Goal: Information Seeking & Learning: Learn about a topic

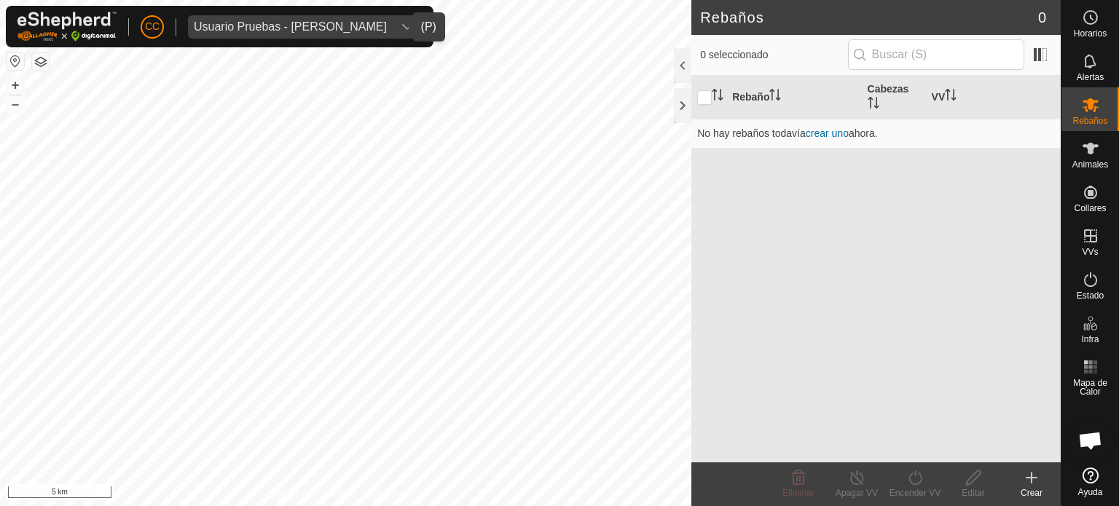
click at [321, 21] on div "Usuario Pruebas - [PERSON_NAME]" at bounding box center [290, 27] width 193 height 12
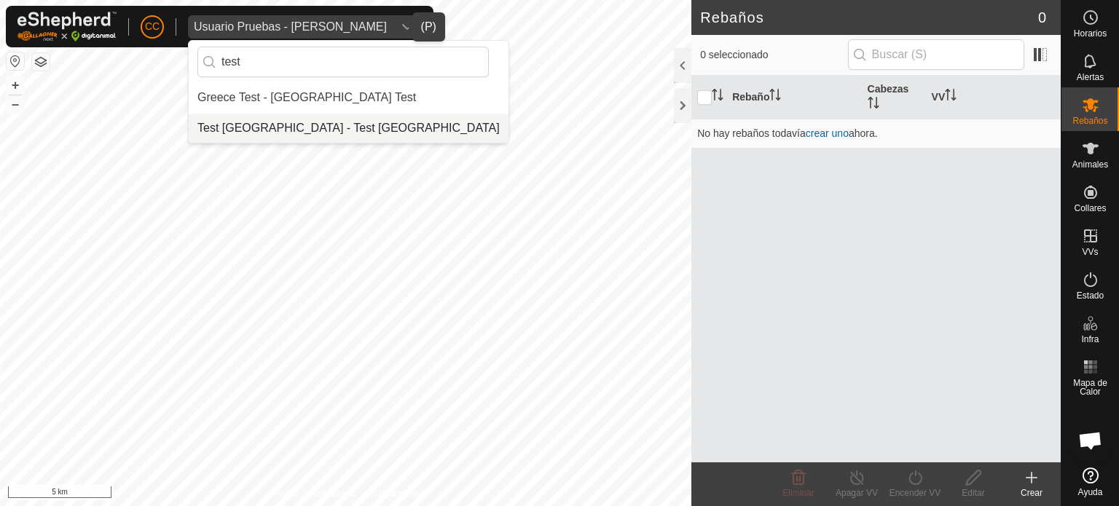
type input "test"
click at [309, 137] on li "Test [GEOGRAPHIC_DATA] - Test [GEOGRAPHIC_DATA]" at bounding box center [349, 128] width 320 height 29
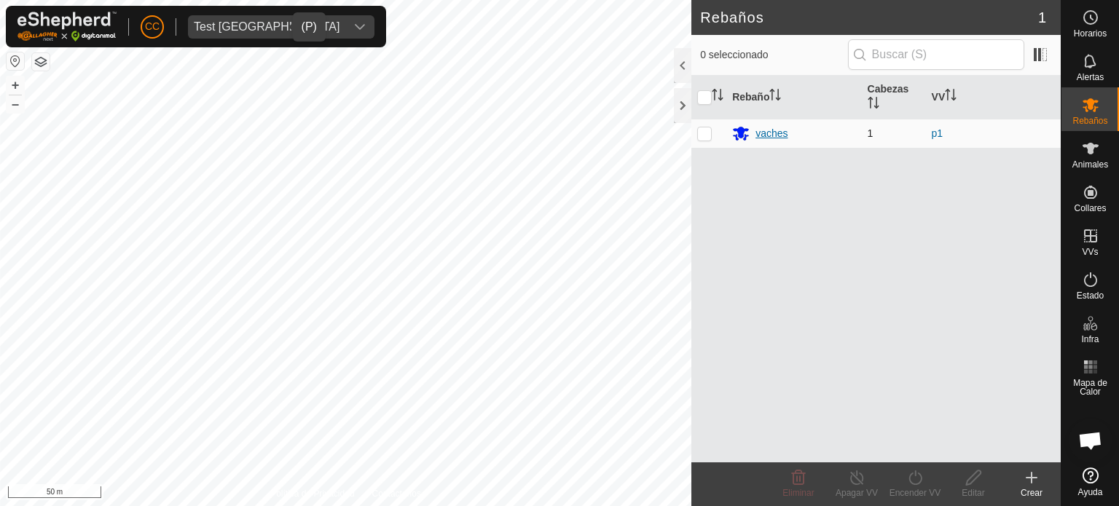
click at [752, 132] on div "vaches" at bounding box center [793, 133] width 123 height 17
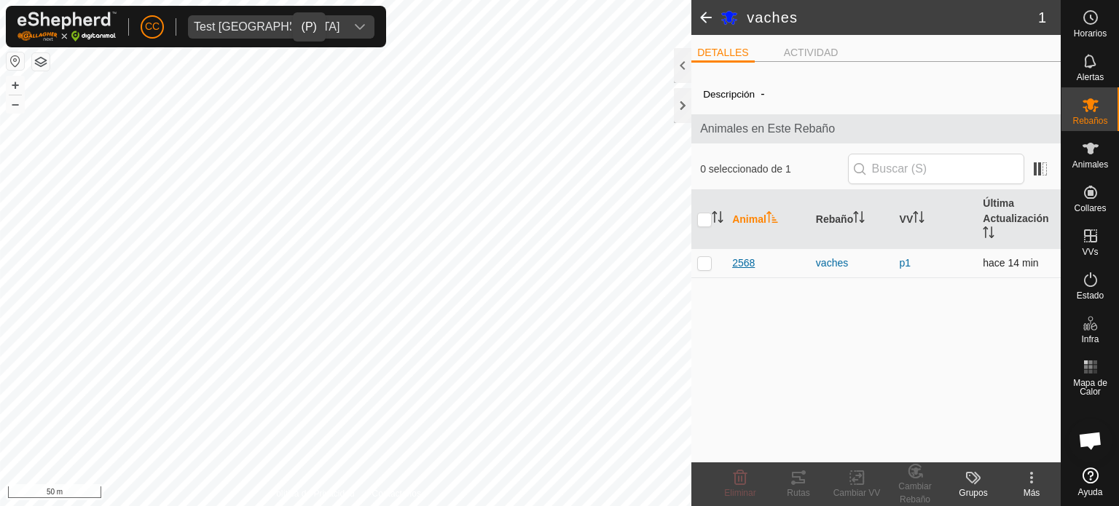
click at [742, 261] on span "2568" at bounding box center [743, 263] width 23 height 15
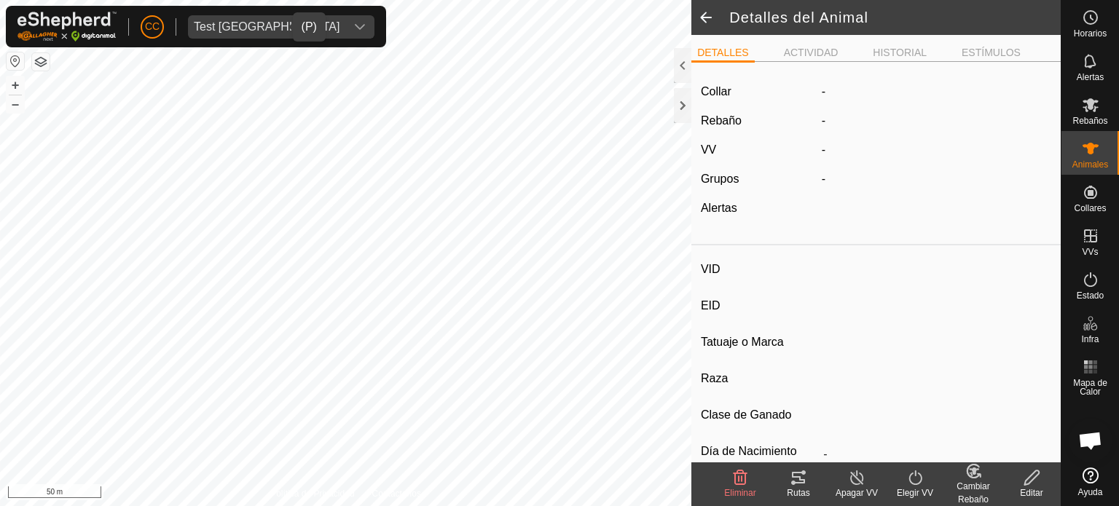
type input "2568"
type input "-"
type input "bazadaise"
type input "-"
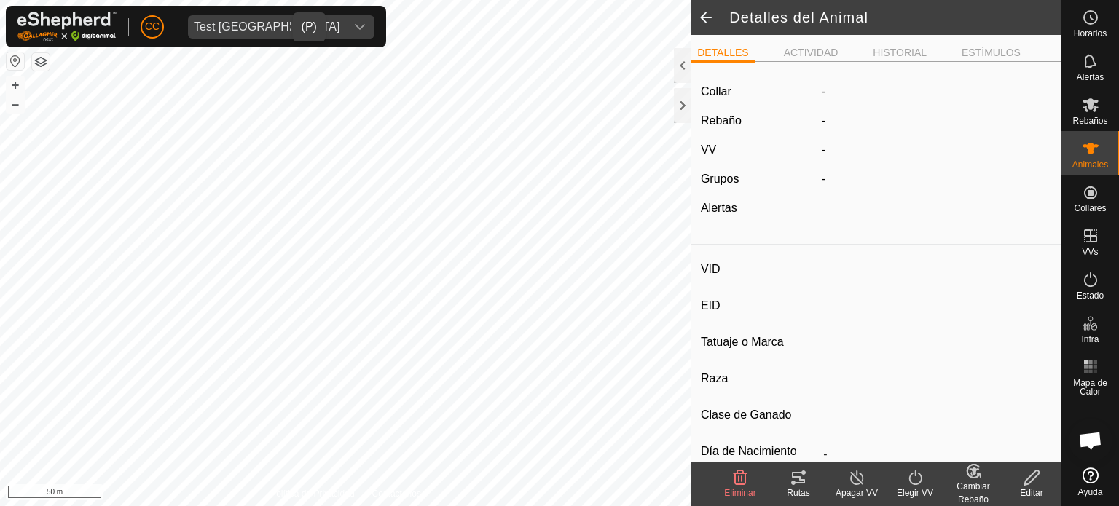
type input "Vacía"
type input "650 kg"
type input "-"
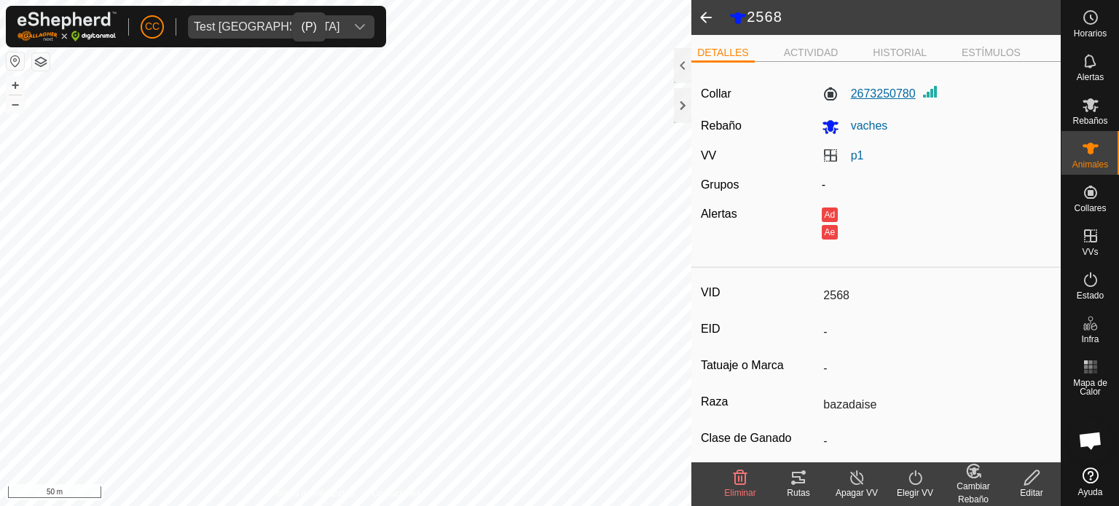
click at [874, 103] on label "2673250780" at bounding box center [869, 93] width 94 height 17
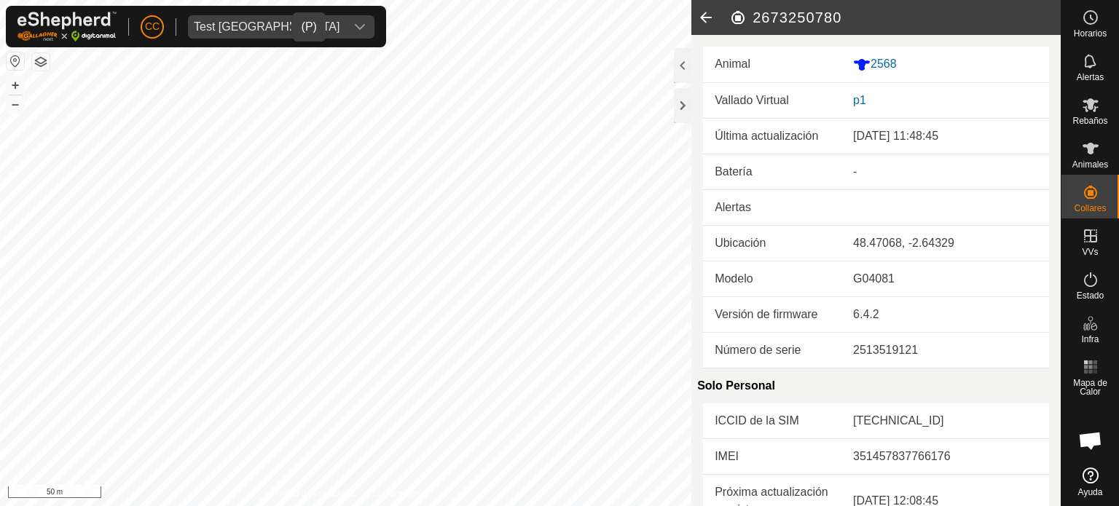
click at [702, 24] on icon at bounding box center [705, 17] width 29 height 35
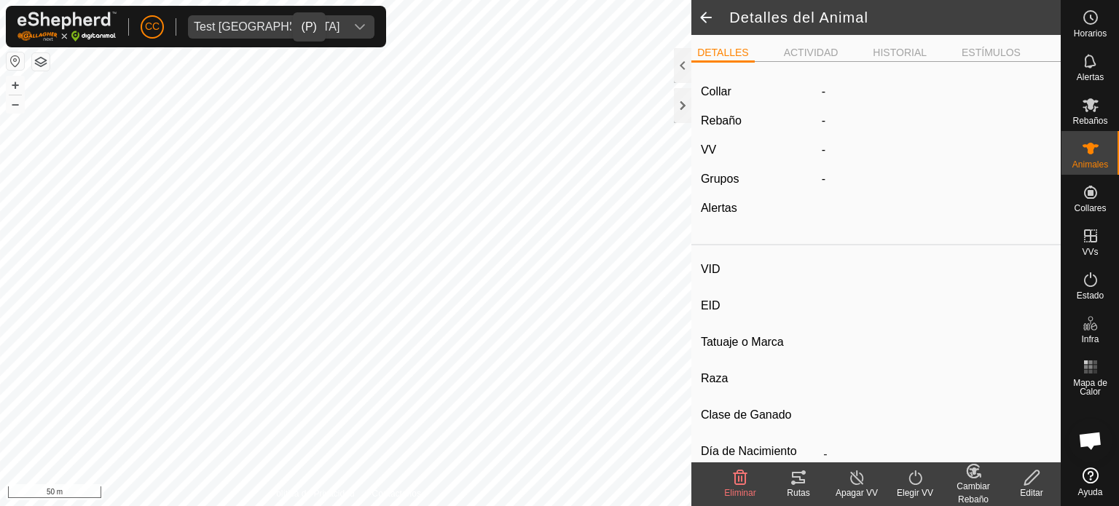
type input "2568"
type input "-"
type input "bazadaise"
type input "-"
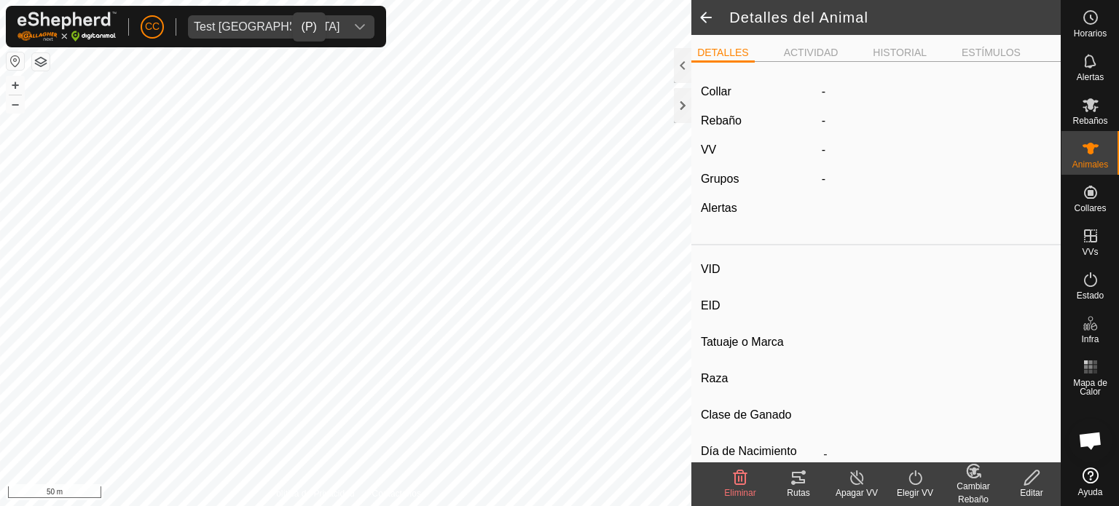
type input "Vacía"
type input "650 kg"
type input "-"
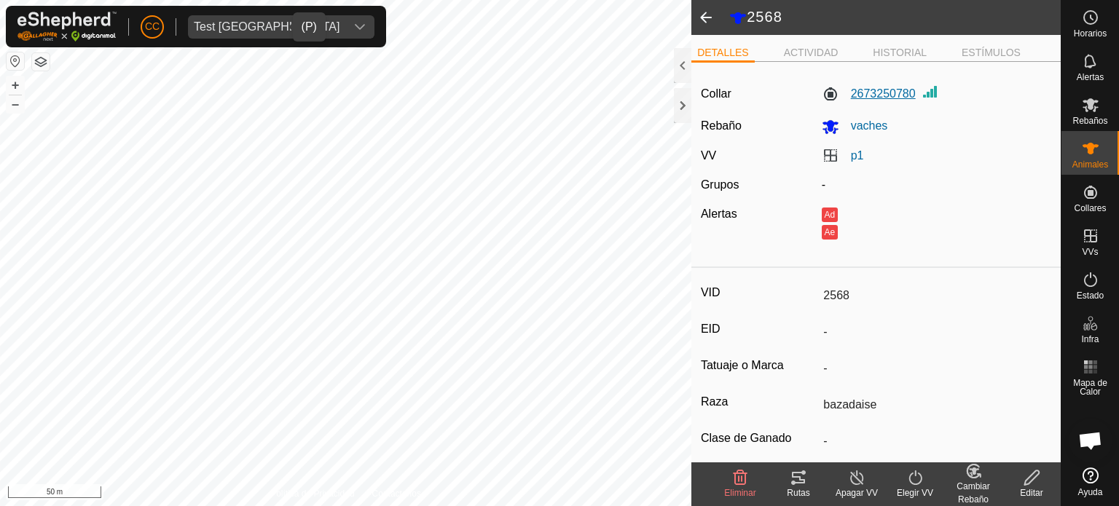
click at [892, 103] on label "2673250780" at bounding box center [869, 93] width 94 height 17
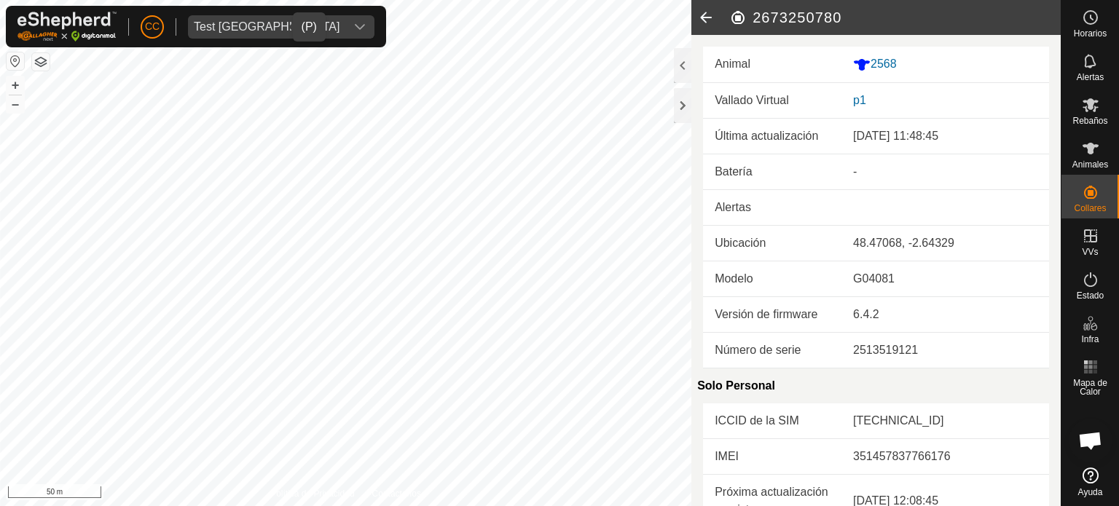
click at [706, 20] on icon at bounding box center [705, 17] width 29 height 35
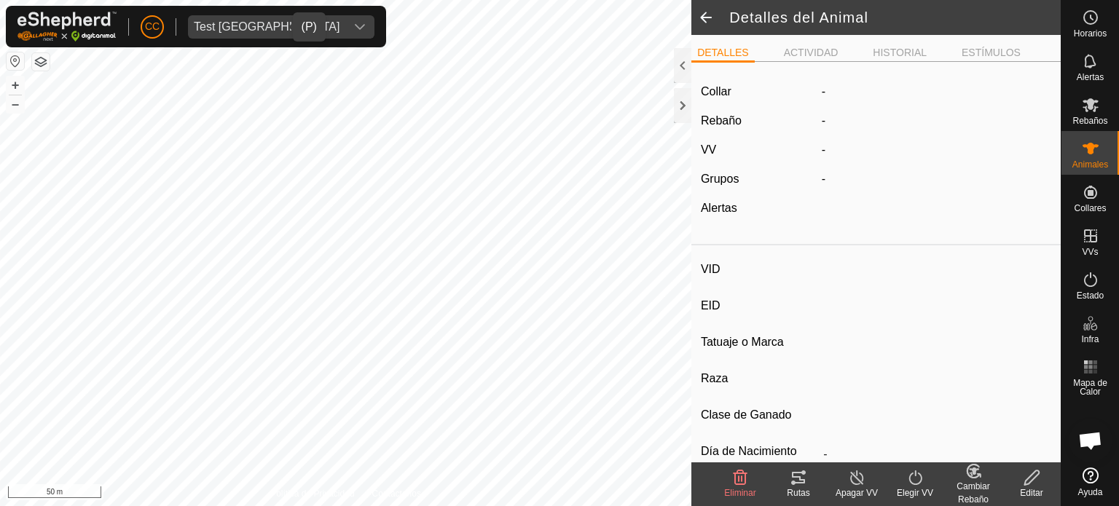
type input "2568"
type input "-"
type input "bazadaise"
type input "-"
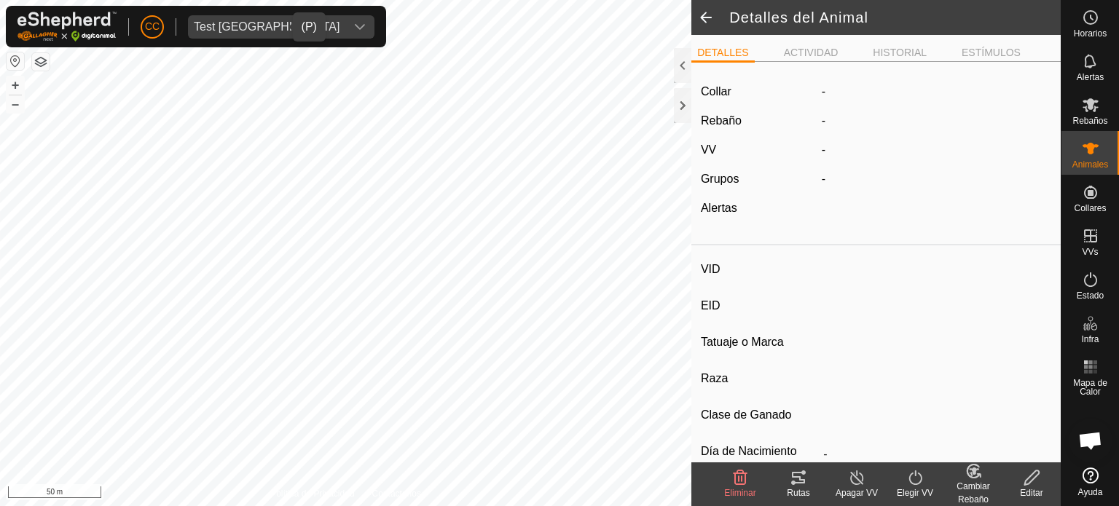
type input "Vacía"
type input "650 kg"
type input "-"
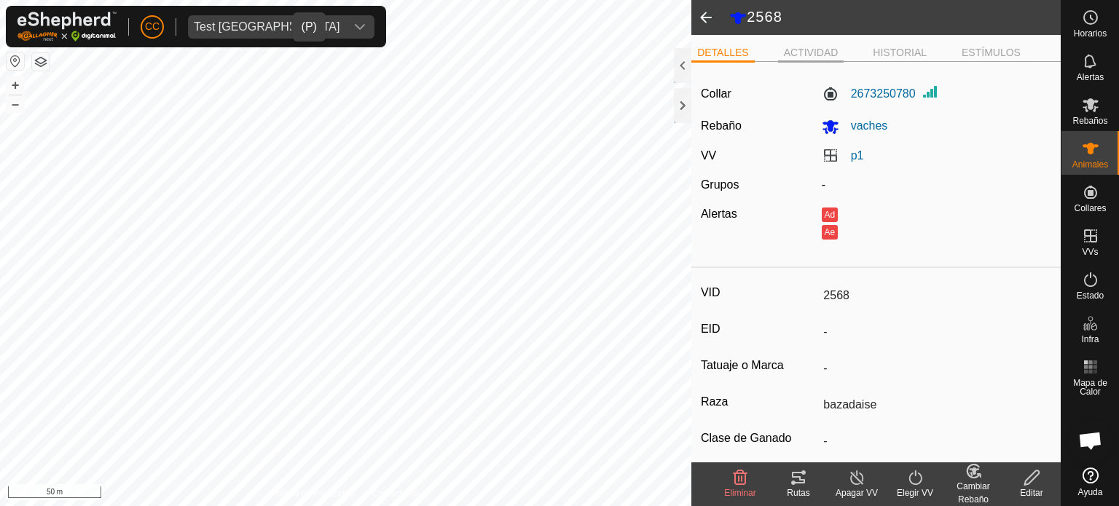
click at [825, 58] on li "ACTIVIDAD" at bounding box center [811, 53] width 66 height 17
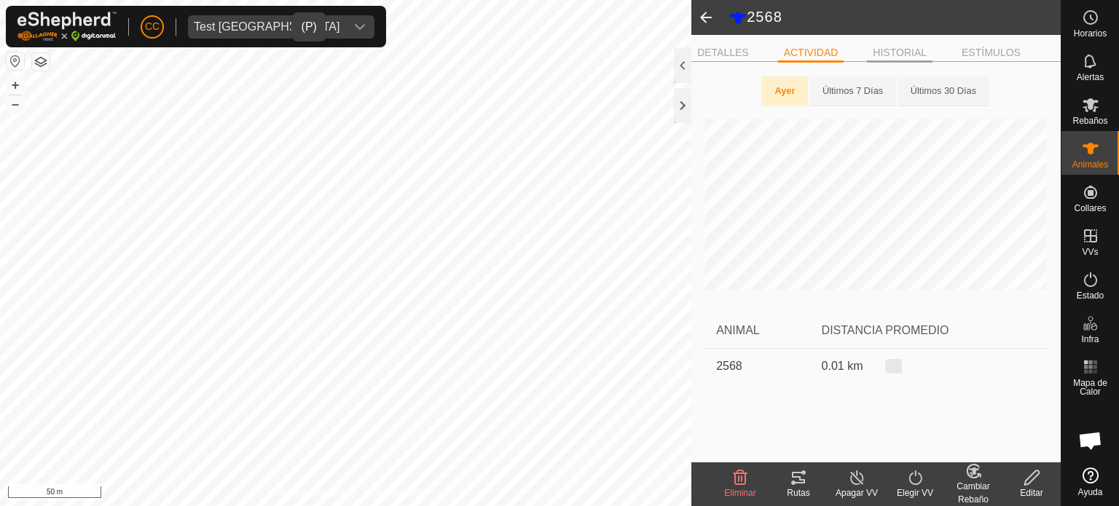
click at [899, 55] on li "HISTORIAL" at bounding box center [900, 53] width 66 height 17
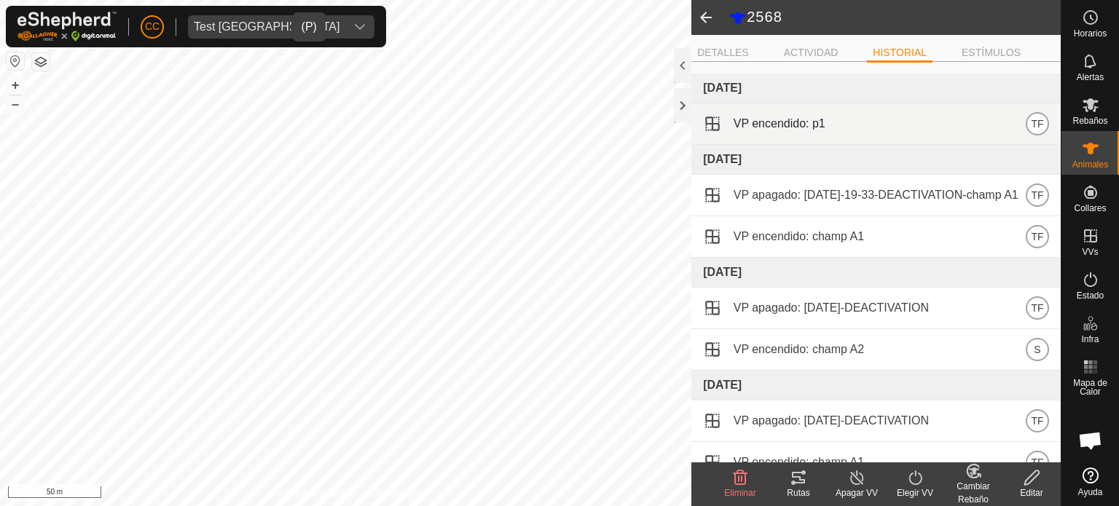
click at [950, 120] on div "VP encendido: p1 TF" at bounding box center [876, 123] width 346 height 23
click at [744, 124] on span "VP encendido: p1" at bounding box center [780, 123] width 92 height 17
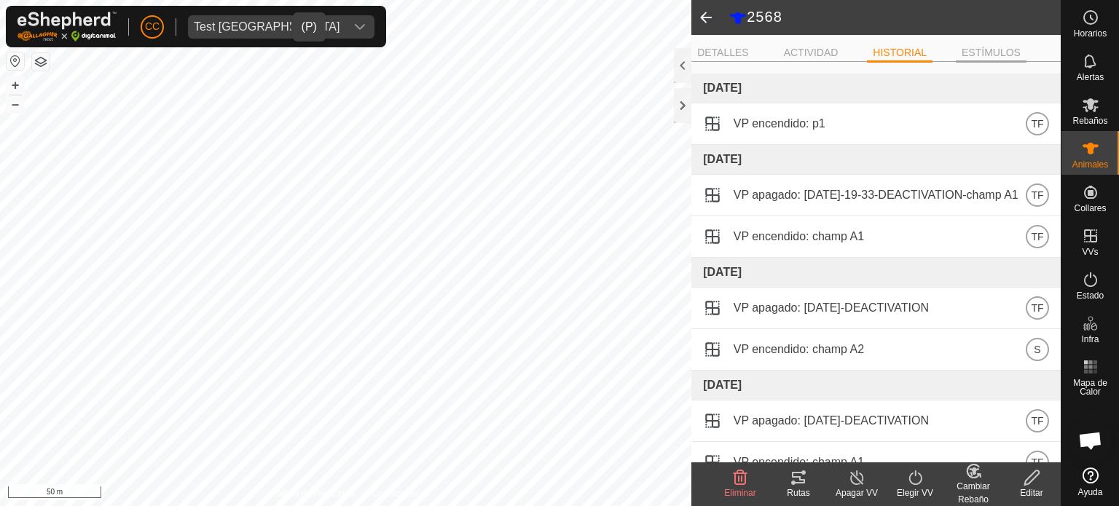
click at [1006, 57] on li "ESTÍMULOS" at bounding box center [991, 53] width 71 height 17
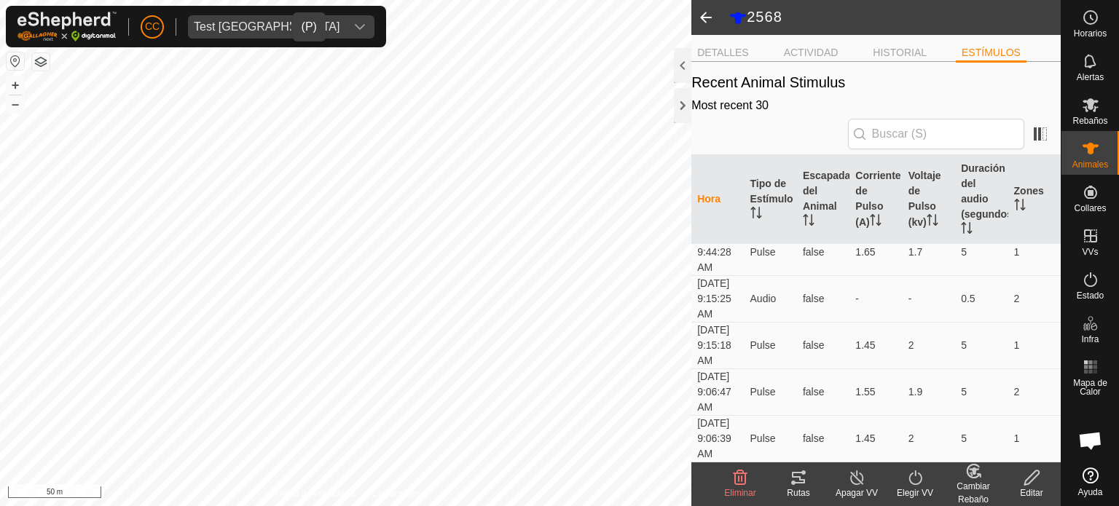
scroll to position [1634, 0]
click at [713, 16] on span at bounding box center [705, 17] width 29 height 35
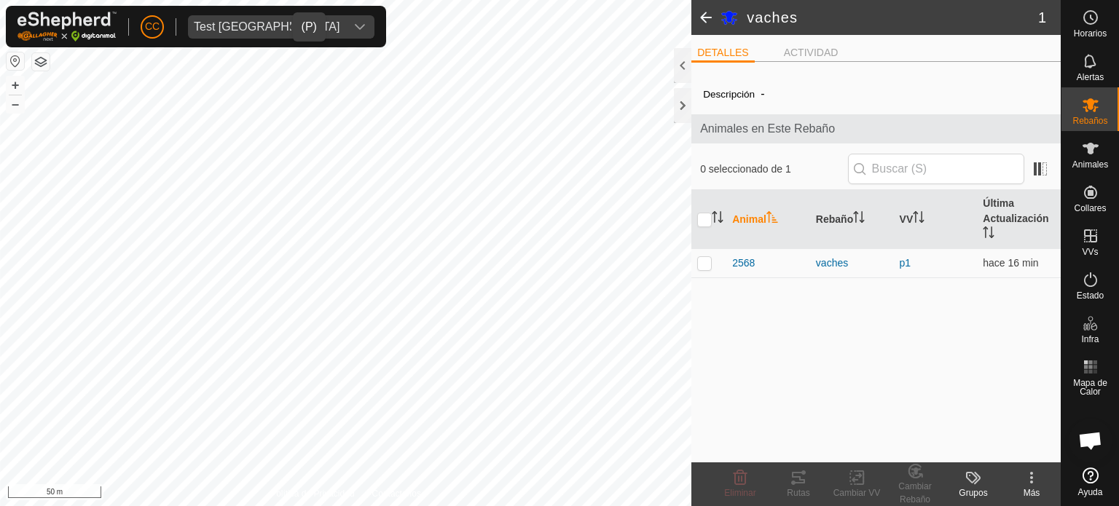
click at [702, 25] on span at bounding box center [705, 17] width 29 height 35
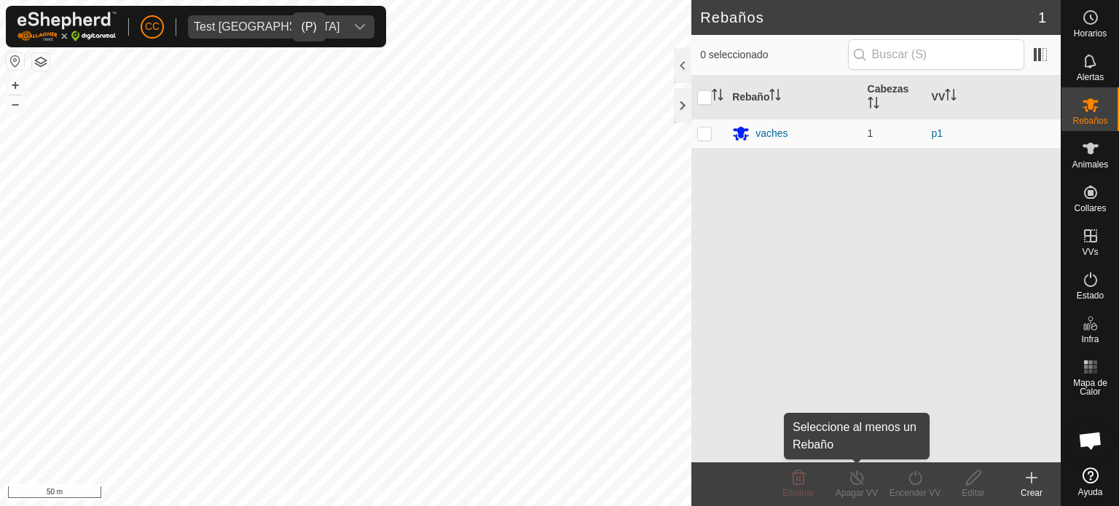
click at [868, 483] on turn-off-svg-icon at bounding box center [857, 477] width 58 height 17
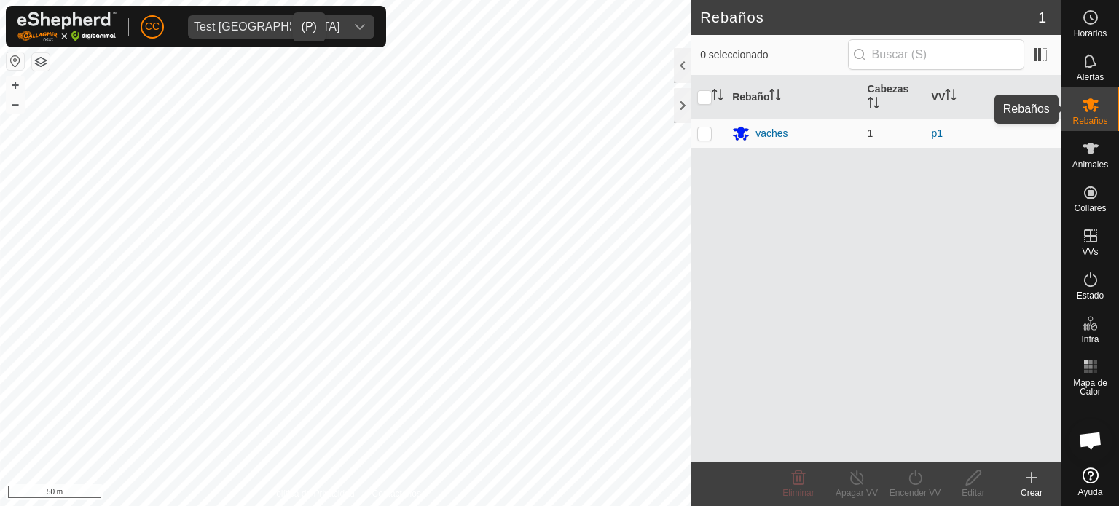
click at [1088, 111] on icon at bounding box center [1090, 104] width 17 height 17
click at [775, 137] on div "vaches" at bounding box center [771, 133] width 32 height 15
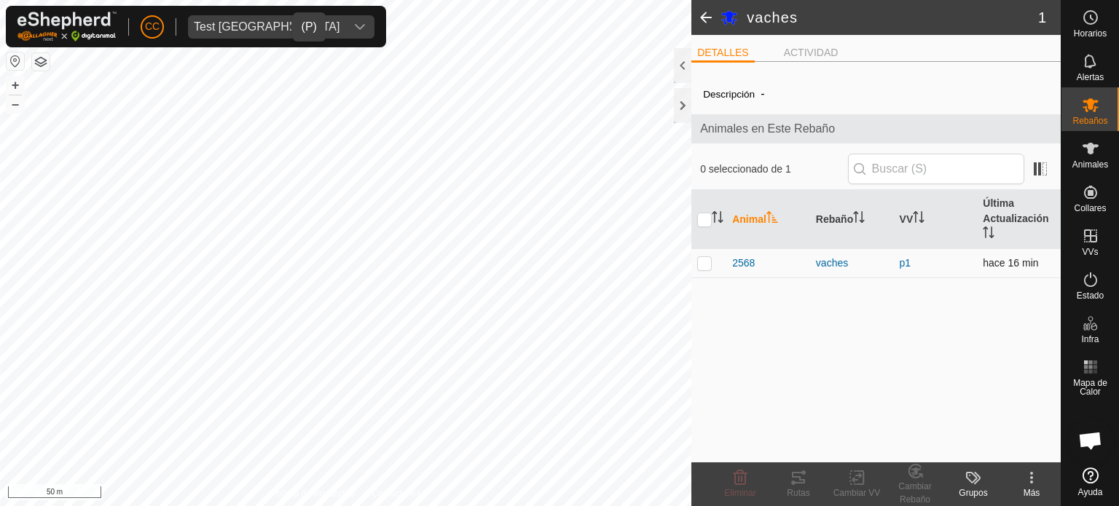
click at [702, 268] on td at bounding box center [708, 262] width 35 height 29
checkbox input "true"
click at [1029, 487] on div "Más" at bounding box center [1031, 493] width 58 height 13
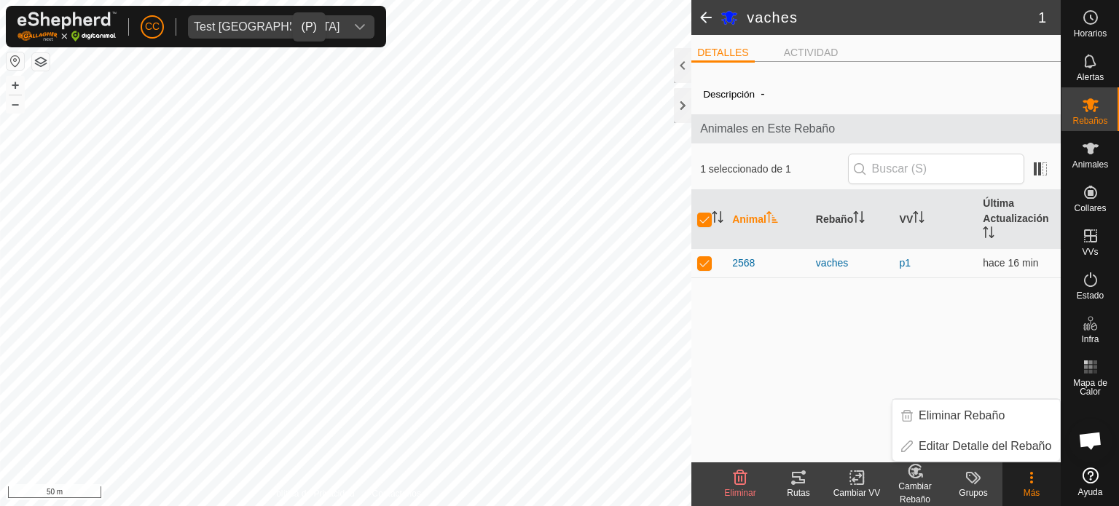
click at [1029, 487] on div "Más" at bounding box center [1031, 493] width 58 height 13
click at [713, 263] on td at bounding box center [708, 262] width 35 height 29
checkbox input "false"
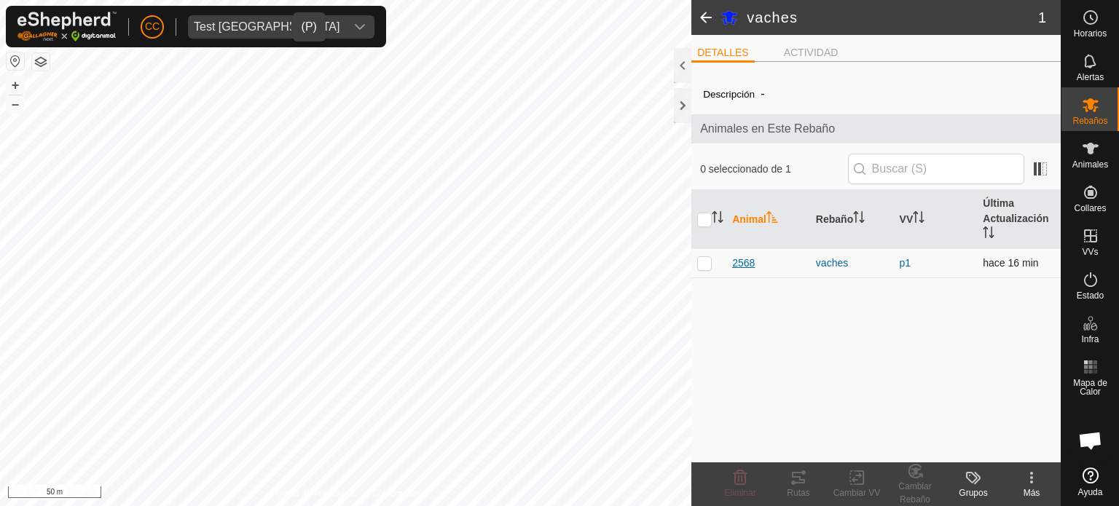
click at [746, 263] on span "2568" at bounding box center [743, 263] width 23 height 15
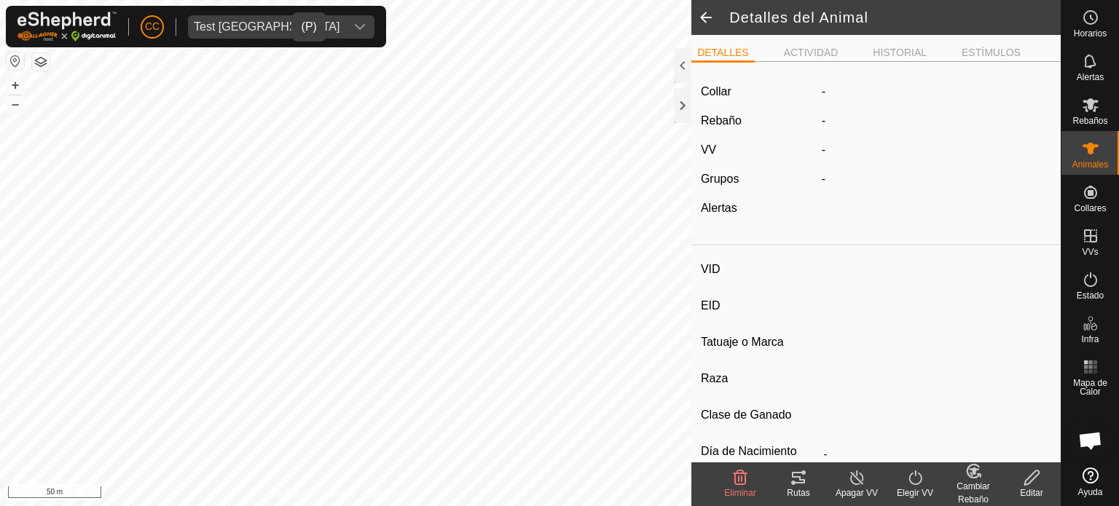
type input "2568"
type input "-"
type input "bazadaise"
type input "-"
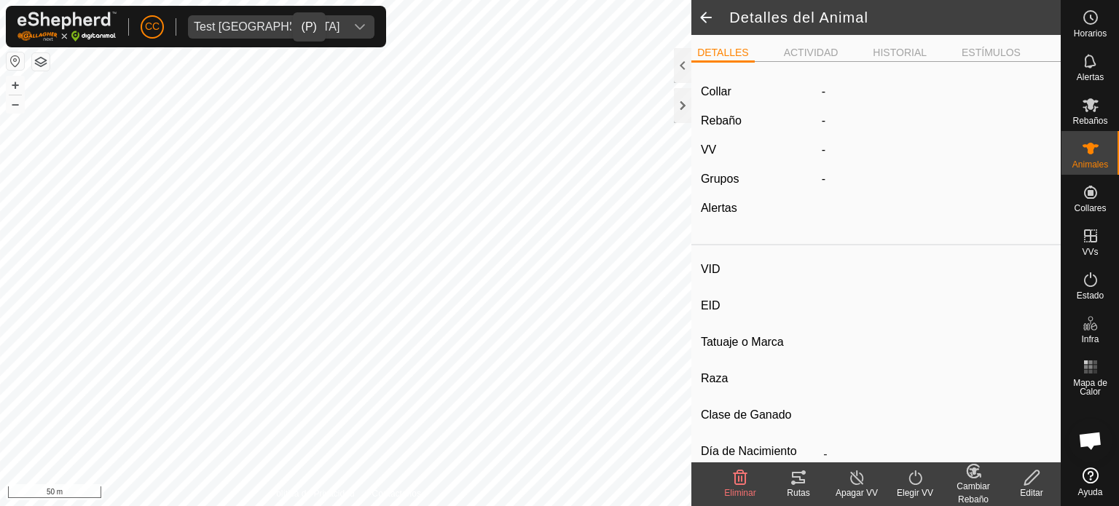
type input "Vacía"
type input "650 kg"
type input "-"
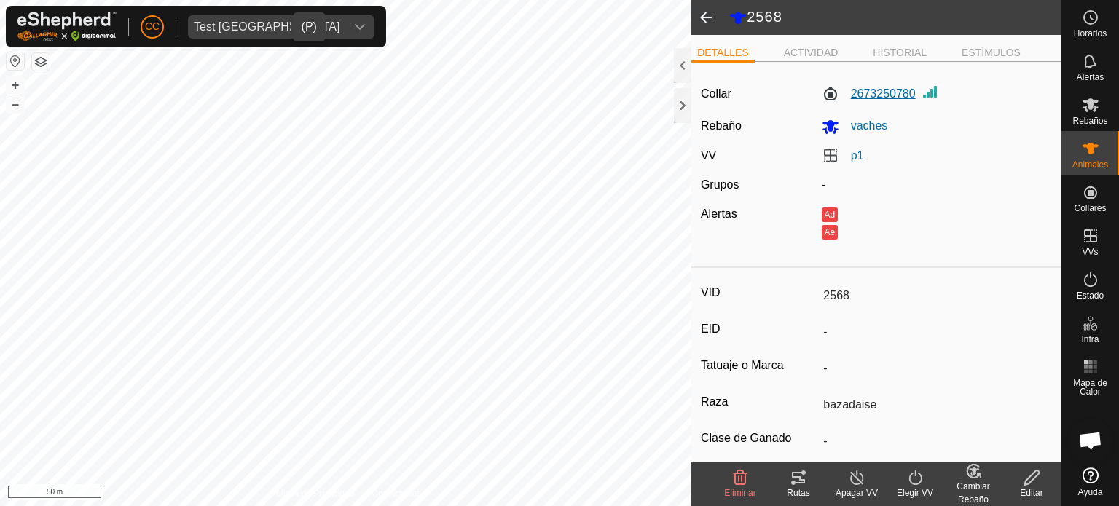
click at [861, 103] on label "2673250780" at bounding box center [869, 93] width 94 height 17
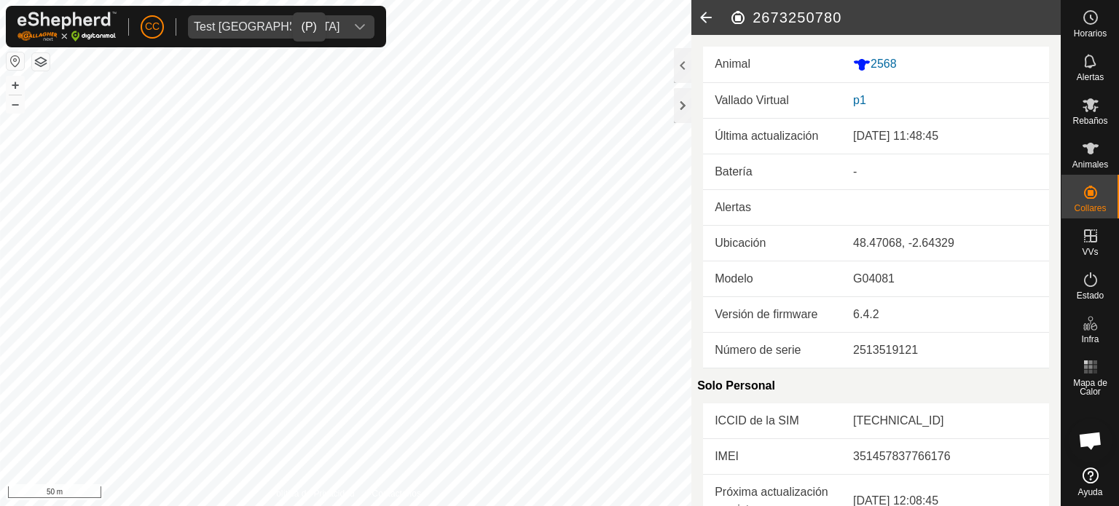
click at [705, 15] on icon at bounding box center [705, 17] width 29 height 35
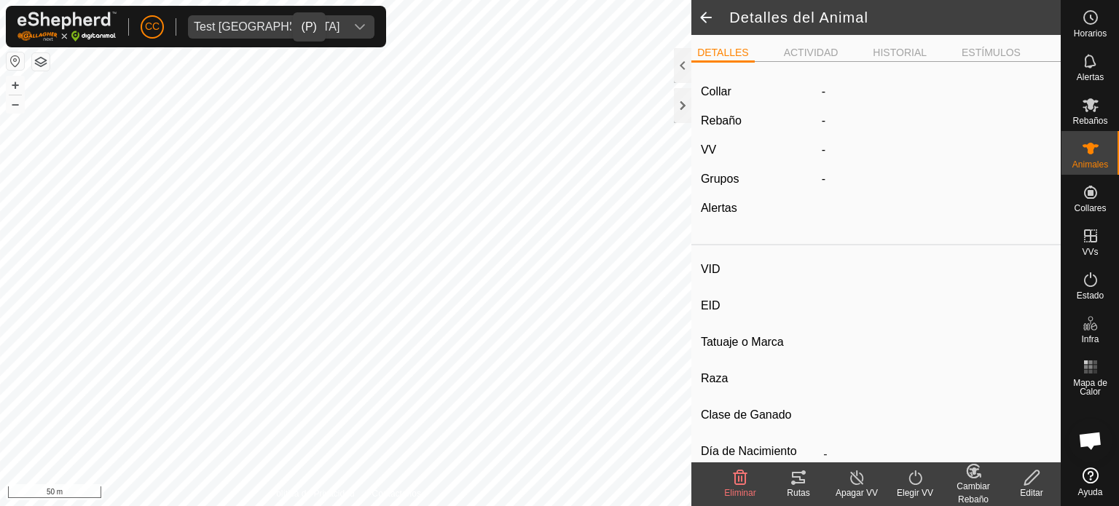
type input "2568"
type input "-"
type input "bazadaise"
type input "-"
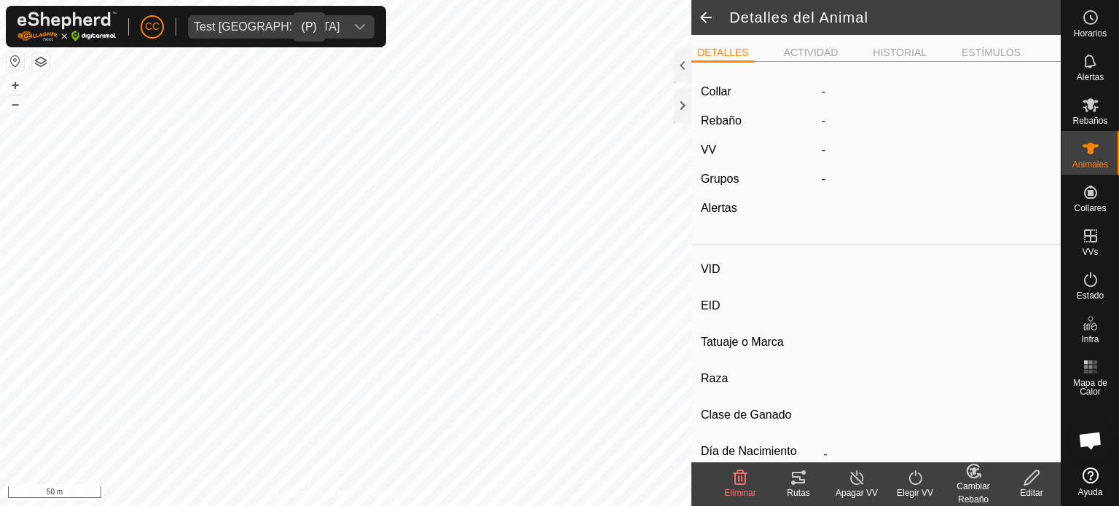
type input "Vacía"
type input "650 kg"
type input "-"
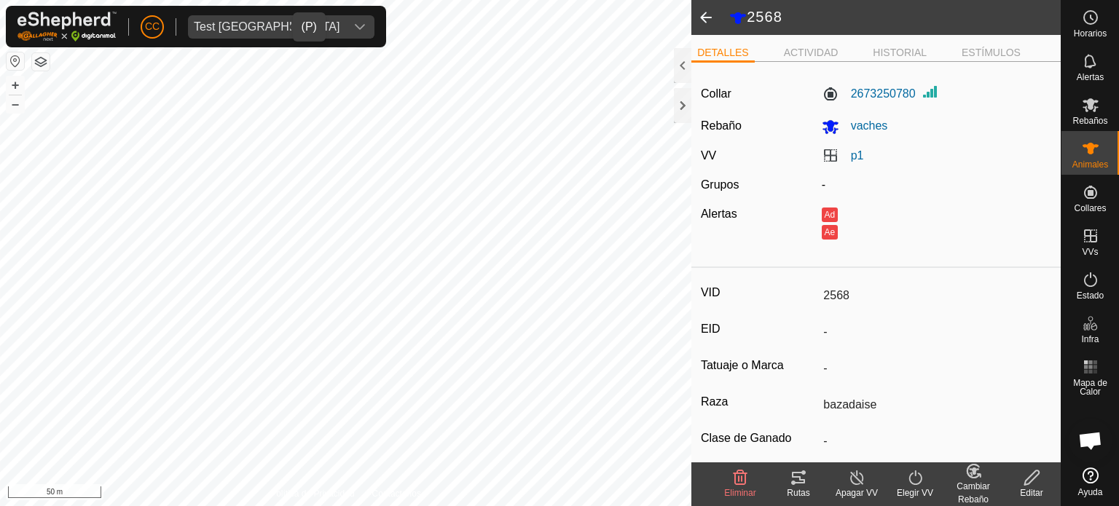
click at [801, 482] on icon at bounding box center [798, 478] width 13 height 12
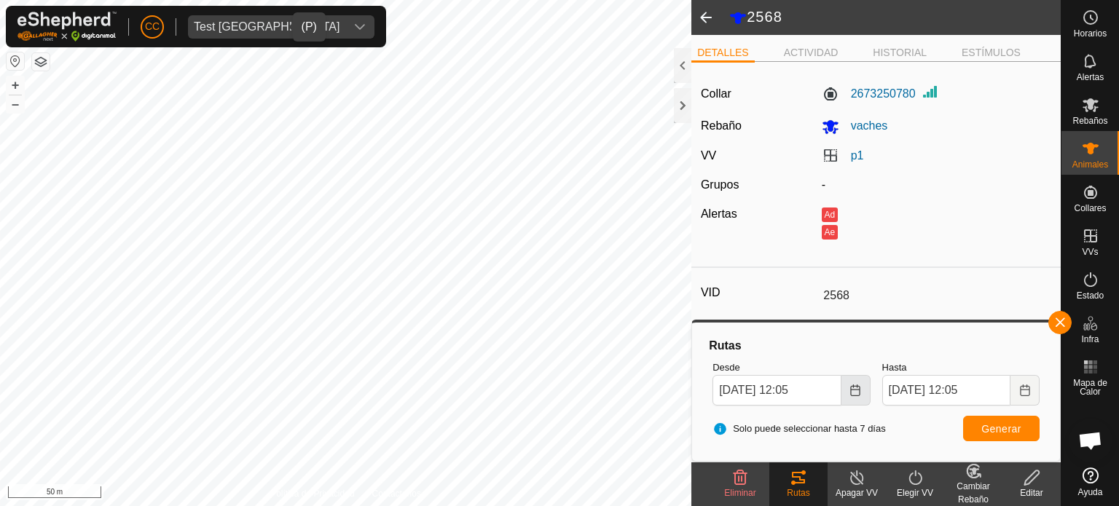
click at [860, 388] on icon "Choose Date" at bounding box center [855, 391] width 12 height 12
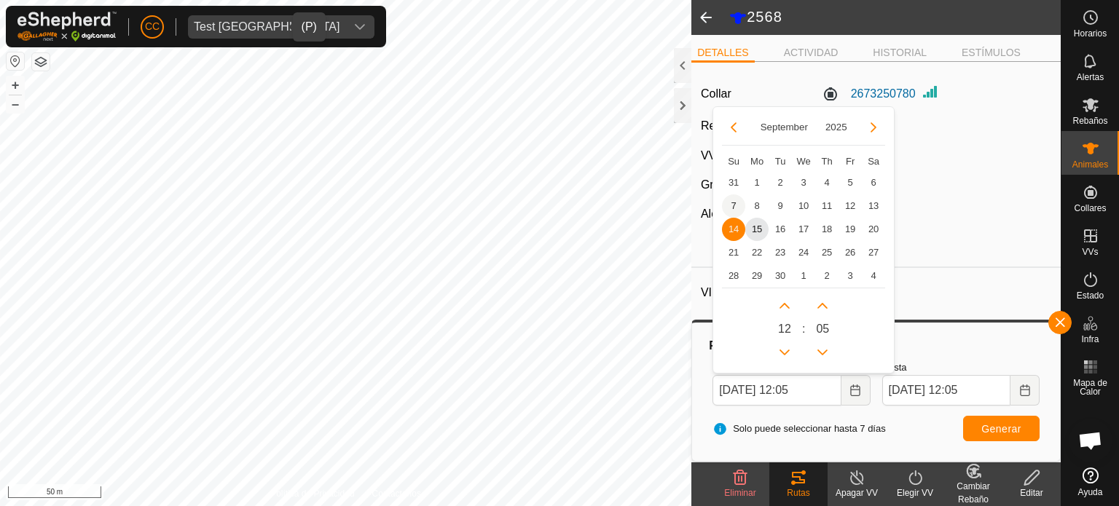
click at [729, 199] on span "7" at bounding box center [733, 206] width 23 height 23
type input "[DATE] 12:05"
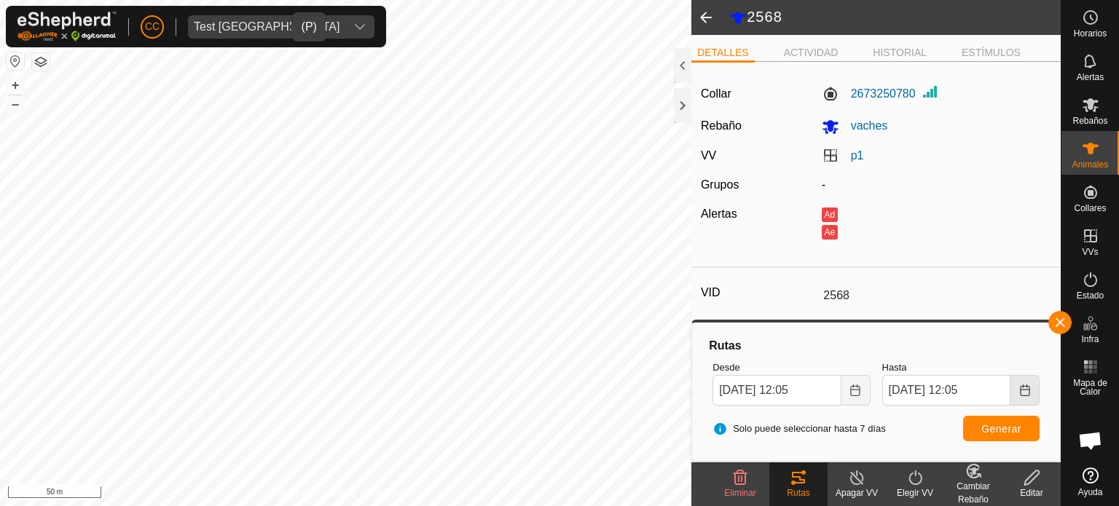
click at [1037, 394] on button "Choose Date" at bounding box center [1024, 390] width 29 height 31
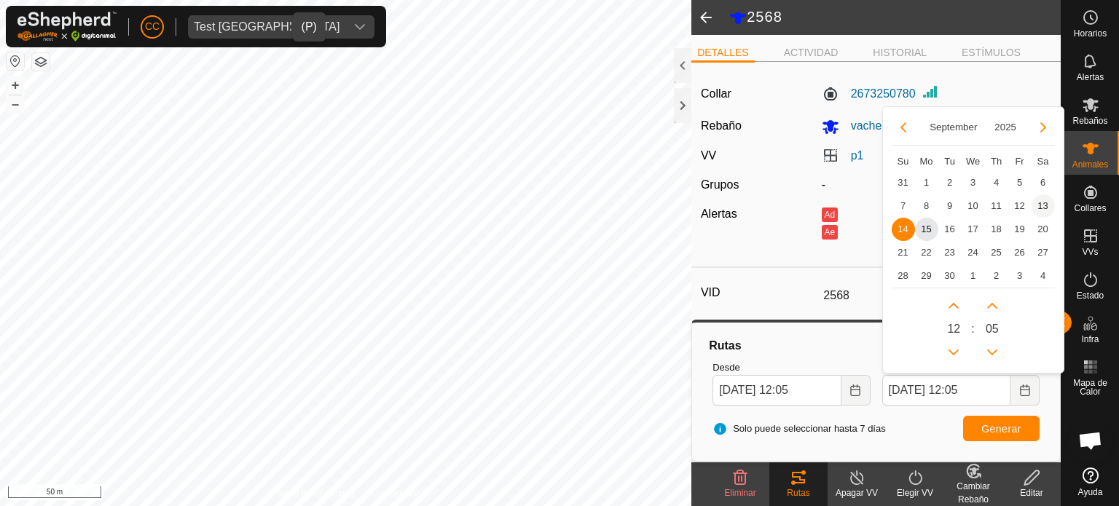
click at [1036, 203] on span "13" at bounding box center [1043, 206] width 23 height 23
type input "[DATE] 12:05"
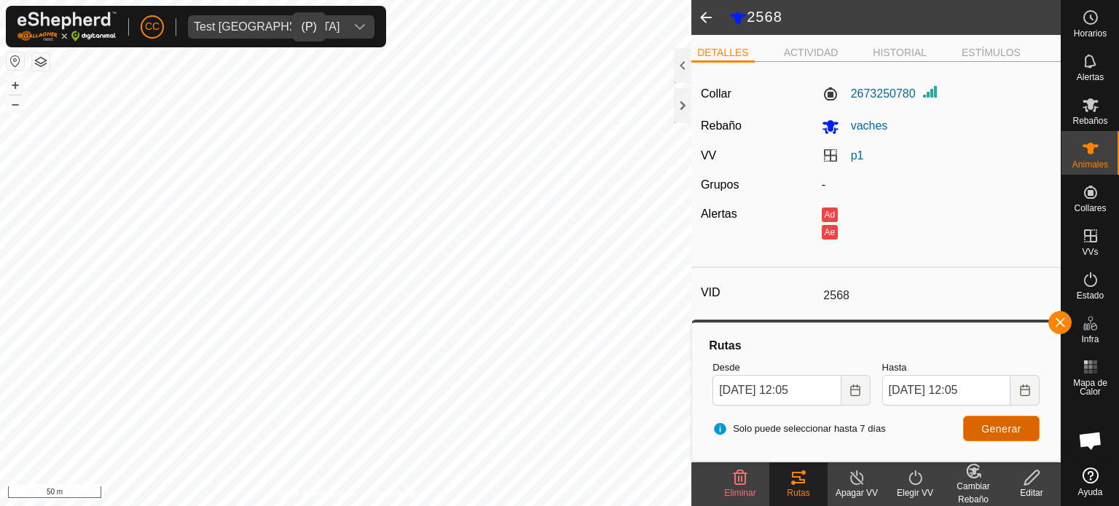
click at [1018, 426] on span "Generar" at bounding box center [1001, 429] width 40 height 12
click at [238, 25] on div "Test [GEOGRAPHIC_DATA]" at bounding box center [267, 27] width 146 height 12
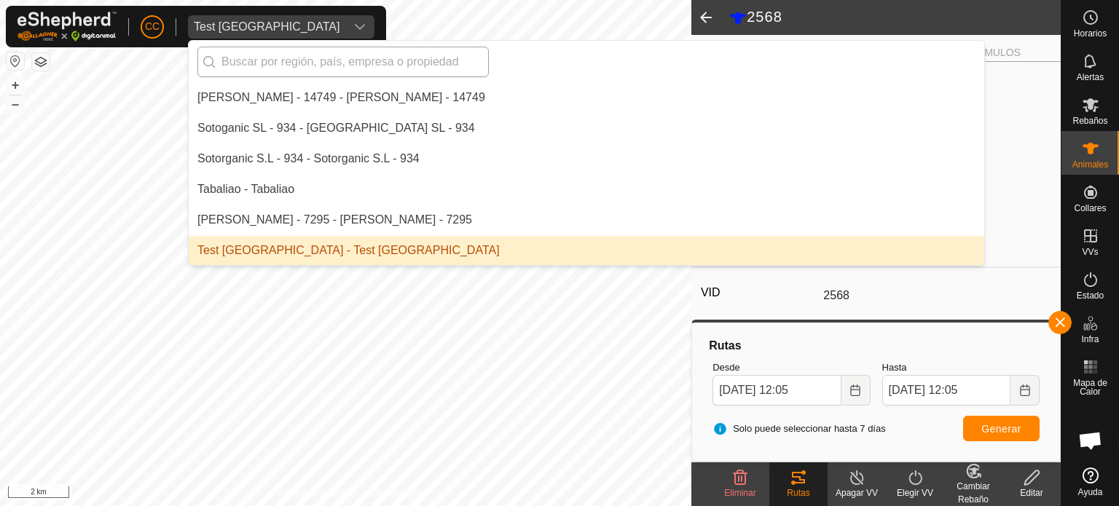
click at [232, 66] on input "text" at bounding box center [342, 62] width 291 height 31
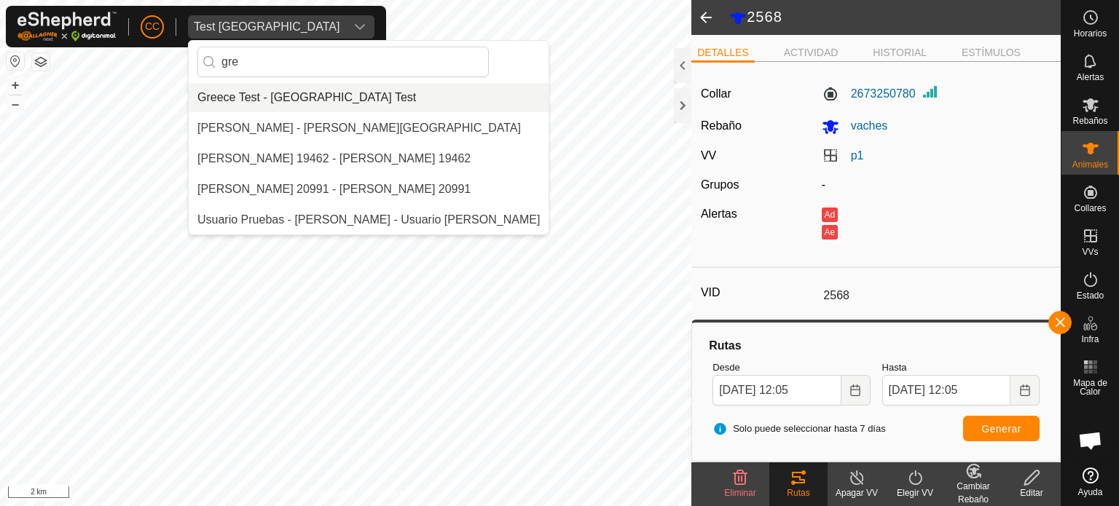
type input "gre"
click at [321, 101] on li "Greece Test - [GEOGRAPHIC_DATA] Test" at bounding box center [369, 97] width 360 height 29
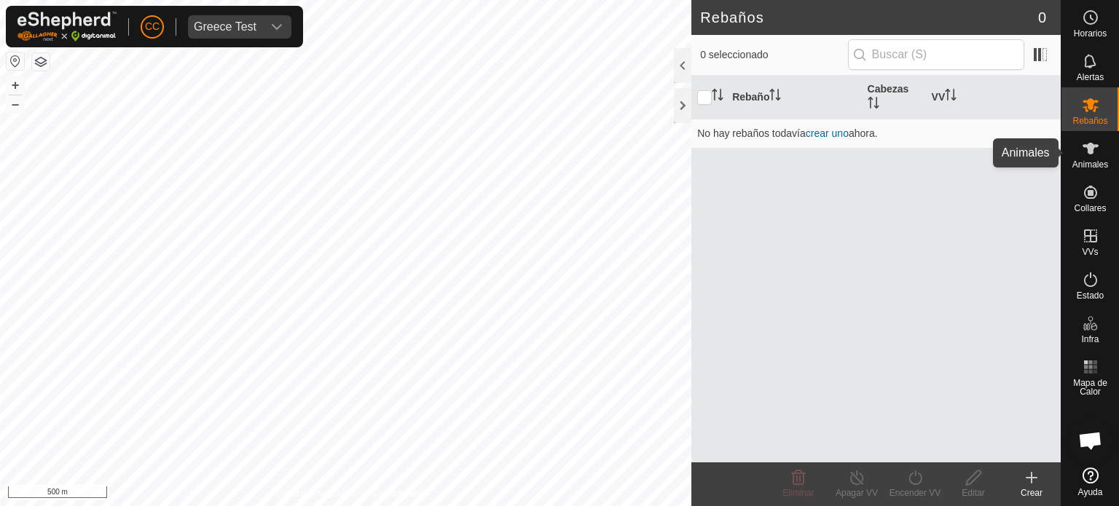
click at [1107, 145] on div "Animales" at bounding box center [1090, 153] width 58 height 44
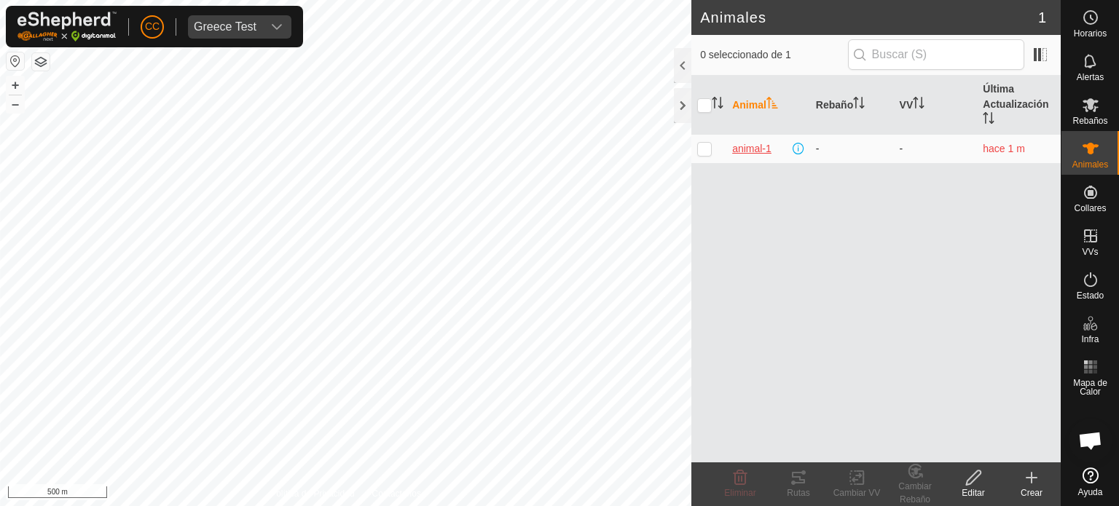
click at [749, 142] on span "animal-1" at bounding box center [751, 148] width 39 height 15
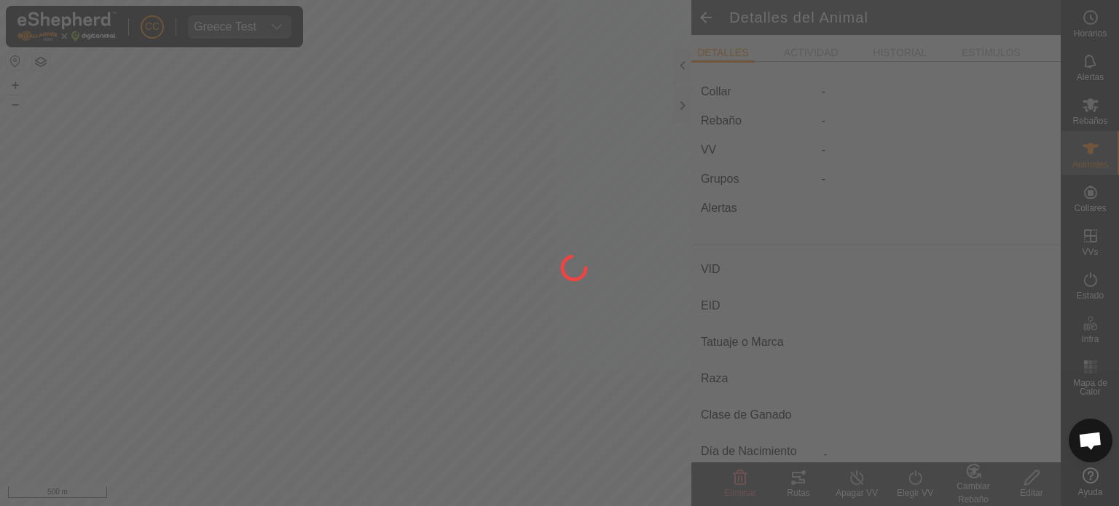
type input "animal-1"
type input "-"
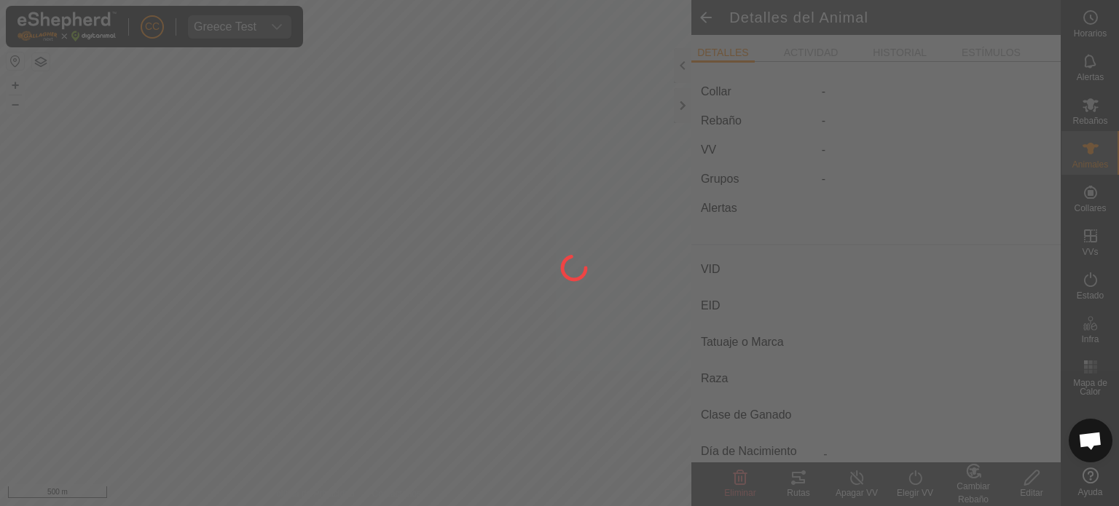
type input "0 kg"
type input "-"
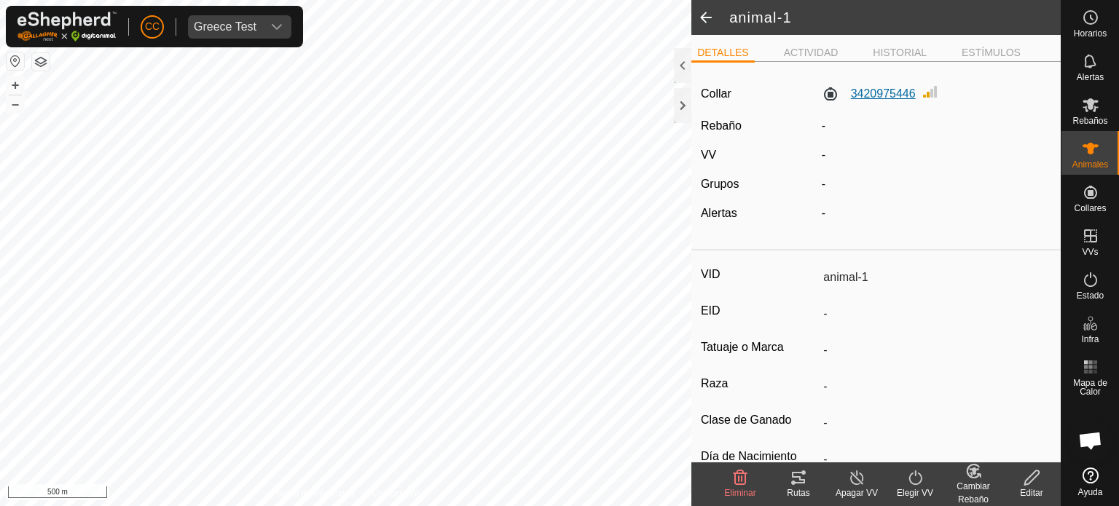
click at [897, 102] on label "3420975446" at bounding box center [869, 93] width 94 height 17
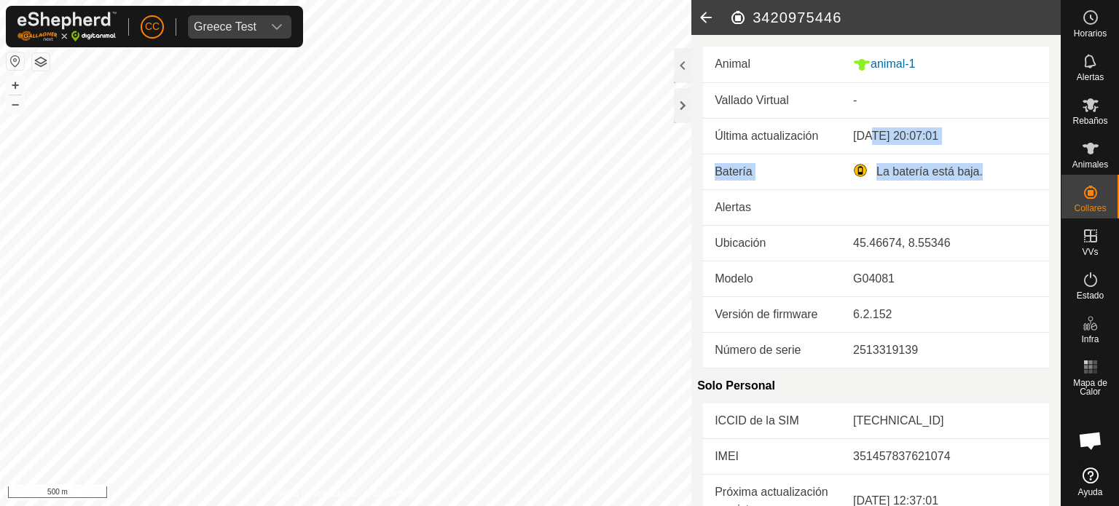
drag, startPoint x: 865, startPoint y: 145, endPoint x: 992, endPoint y: 181, distance: 131.2
click at [1021, 162] on tbody "Última actualización [DATE] 20:07:01 Batería La batería está baja. Alertas Ubic…" at bounding box center [876, 244] width 346 height 250
click at [927, 241] on div "45.46674, 8.55346" at bounding box center [945, 243] width 184 height 17
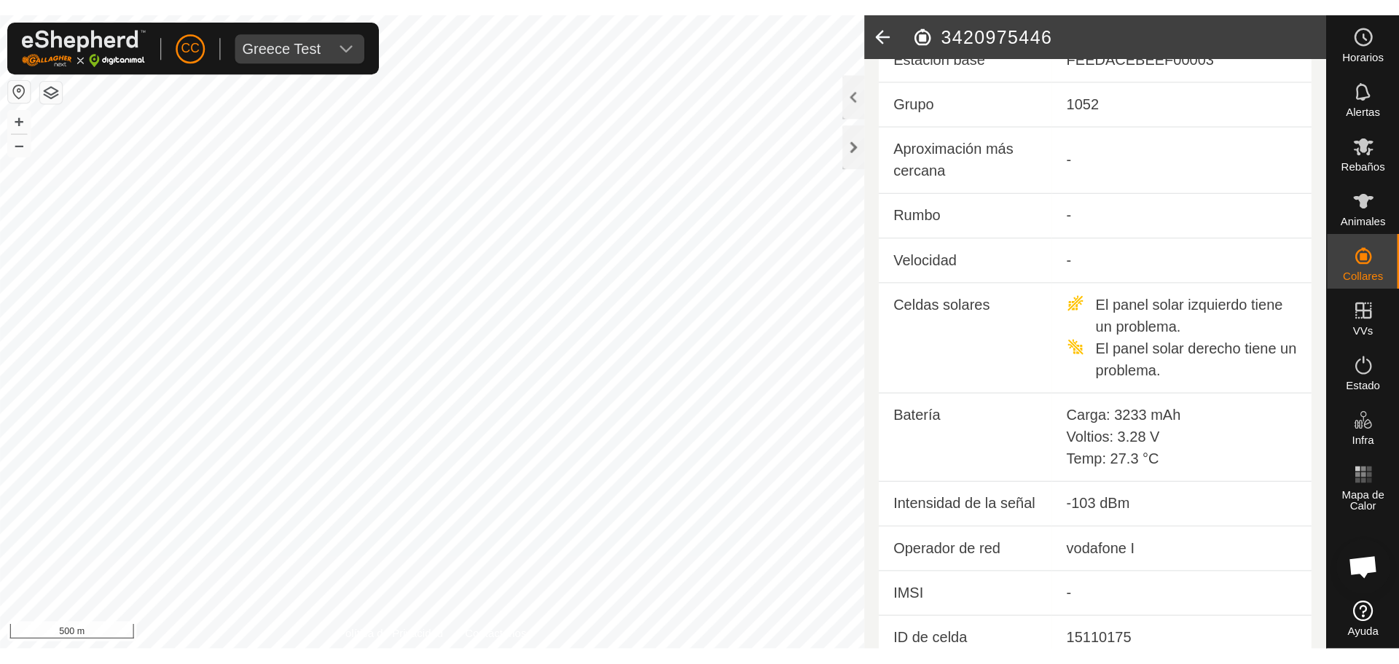
scroll to position [551, 0]
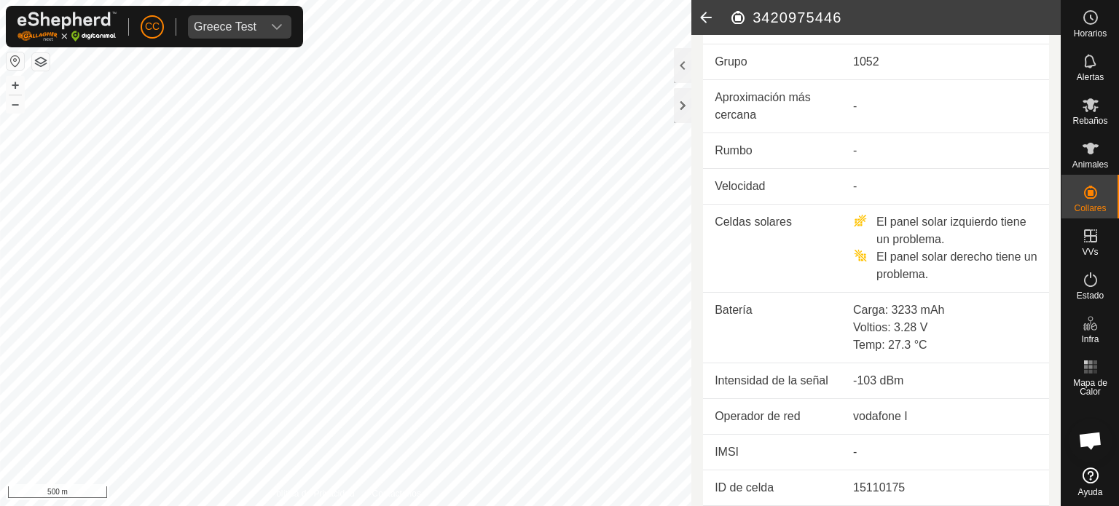
drag, startPoint x: 950, startPoint y: 330, endPoint x: 933, endPoint y: 379, distance: 51.8
click at [949, 337] on div "Temp: 27.3 °C" at bounding box center [945, 345] width 184 height 17
click at [701, 15] on icon at bounding box center [705, 17] width 29 height 35
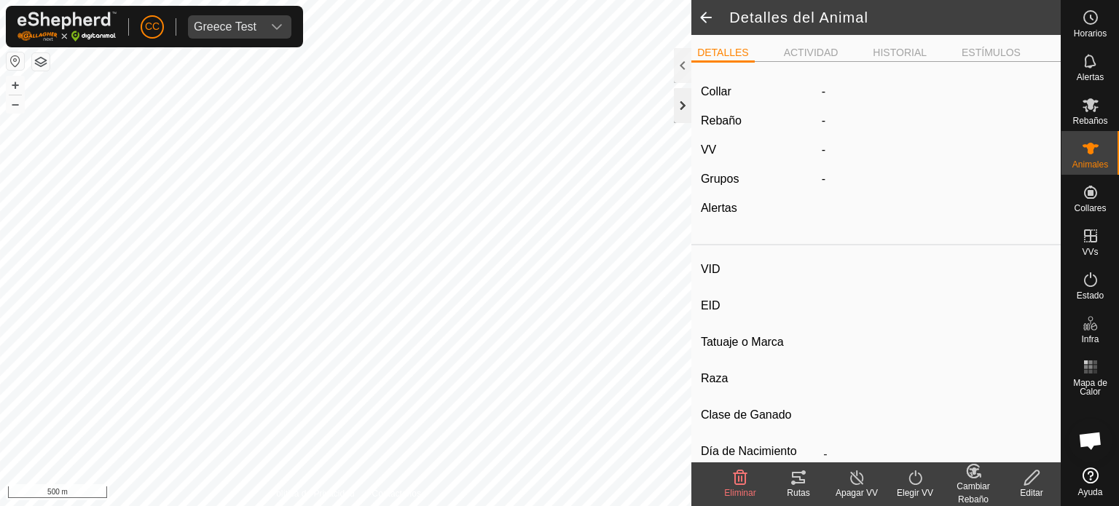
type input "animal-1"
type input "-"
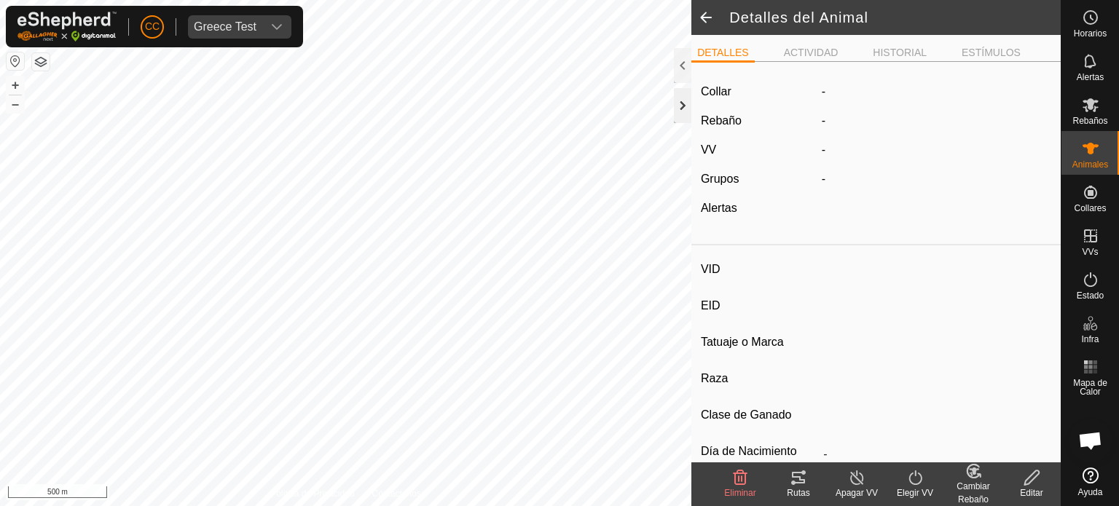
type input "0 kg"
type input "-"
